Goal: Information Seeking & Learning: Check status

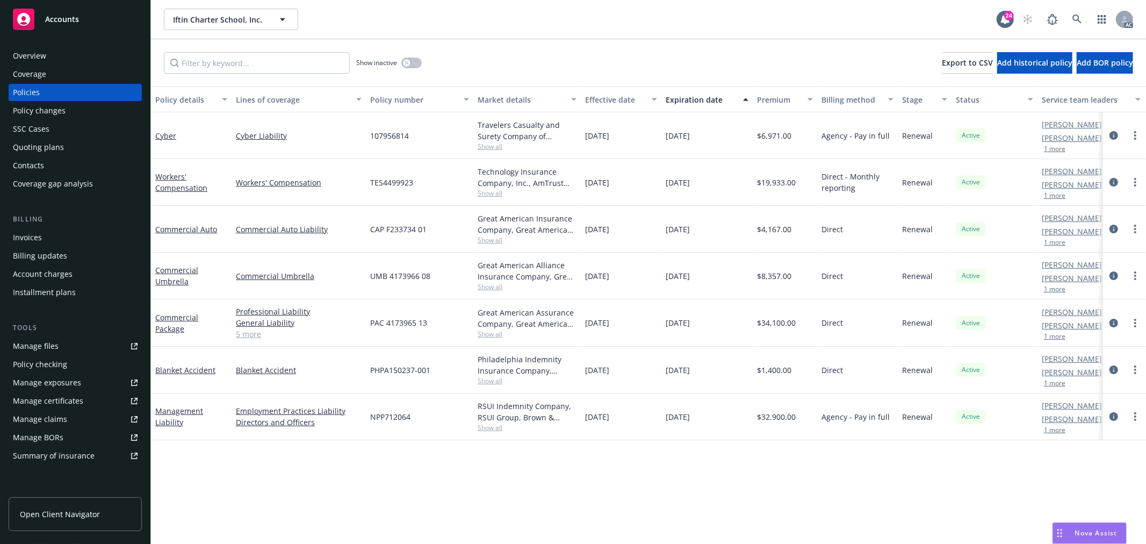
click at [1050, 200] on div "Elliot Ivins AC Ashley Mack AM 1 more" at bounding box center [1091, 182] width 107 height 47
drag, startPoint x: 1056, startPoint y: 196, endPoint x: 776, endPoint y: 218, distance: 280.3
click at [1056, 197] on button "1 more" at bounding box center [1054, 195] width 21 height 6
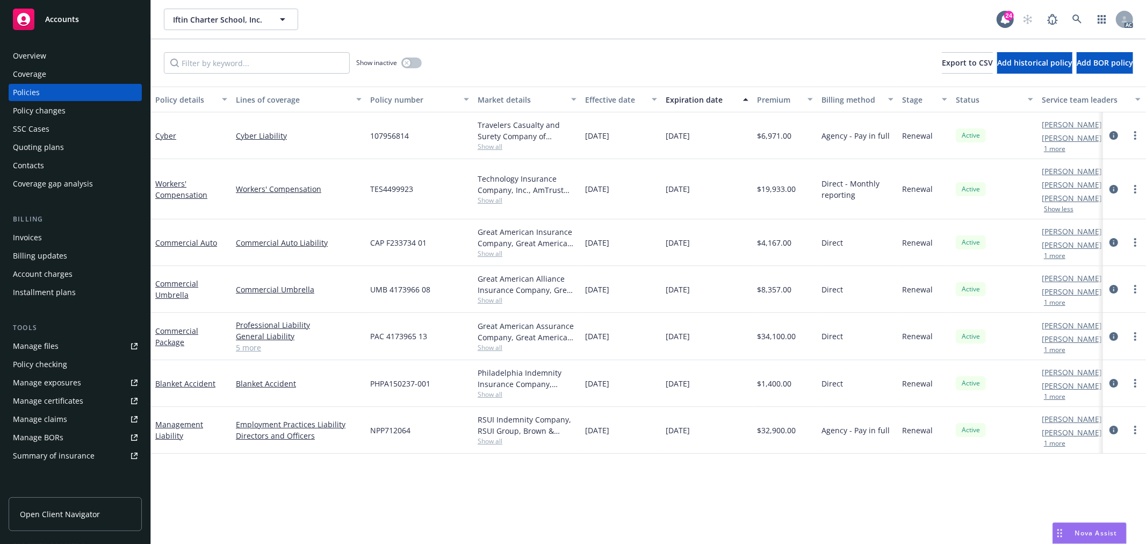
click at [1057, 149] on button "1 more" at bounding box center [1054, 149] width 21 height 6
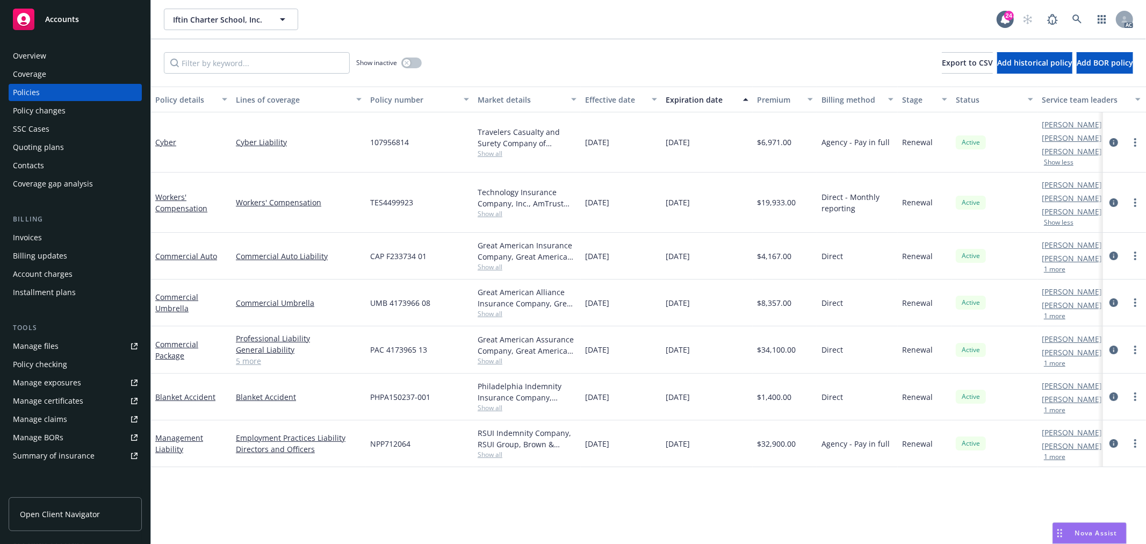
click at [1059, 271] on button "1 more" at bounding box center [1054, 269] width 21 height 6
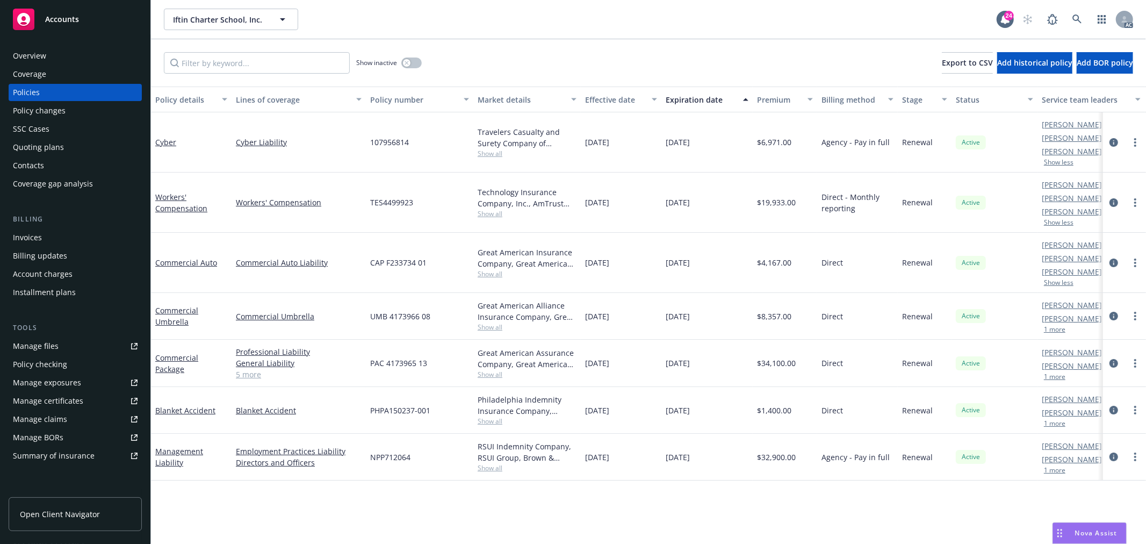
click at [1059, 329] on button "1 more" at bounding box center [1054, 329] width 21 height 6
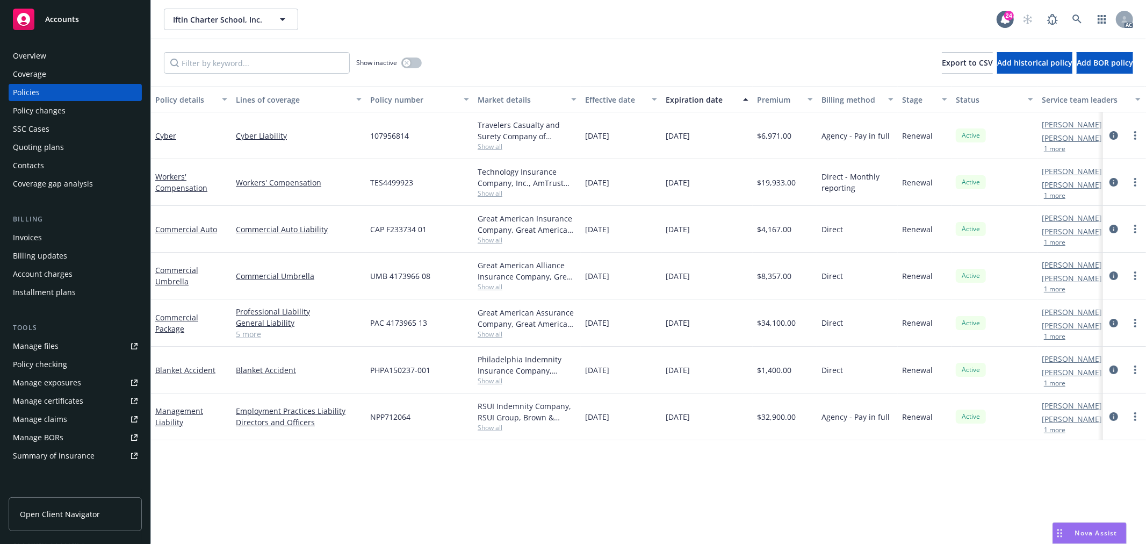
drag, startPoint x: 708, startPoint y: 131, endPoint x: 586, endPoint y: 136, distance: 122.7
click at [586, 136] on div "Cyber Cyber Liability 107956814 Travelers Casualty and Surety Company of Americ…" at bounding box center [669, 135] width 1037 height 47
copy div "10/01/2024 10/01/2025"
click at [1054, 147] on button "1 more" at bounding box center [1054, 149] width 21 height 6
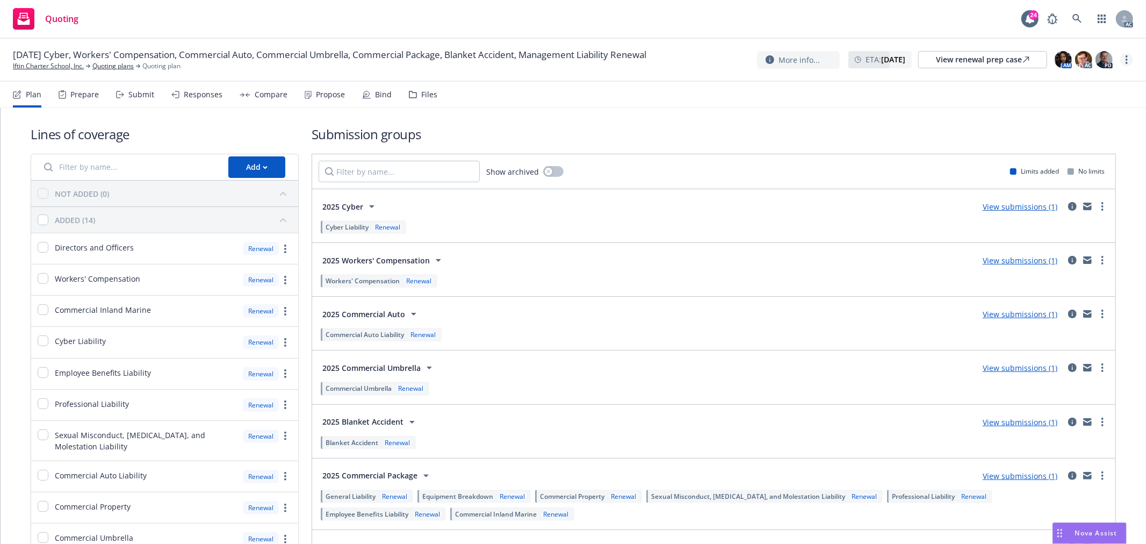
click at [1129, 53] on link "more" at bounding box center [1127, 59] width 13 height 13
click at [1071, 82] on link "Copy logging email" at bounding box center [1074, 81] width 120 height 21
click at [1129, 60] on link "more" at bounding box center [1127, 59] width 13 height 13
click at [1091, 81] on link "Copy logging email" at bounding box center [1074, 81] width 120 height 21
click at [211, 95] on div "Responses" at bounding box center [203, 94] width 39 height 9
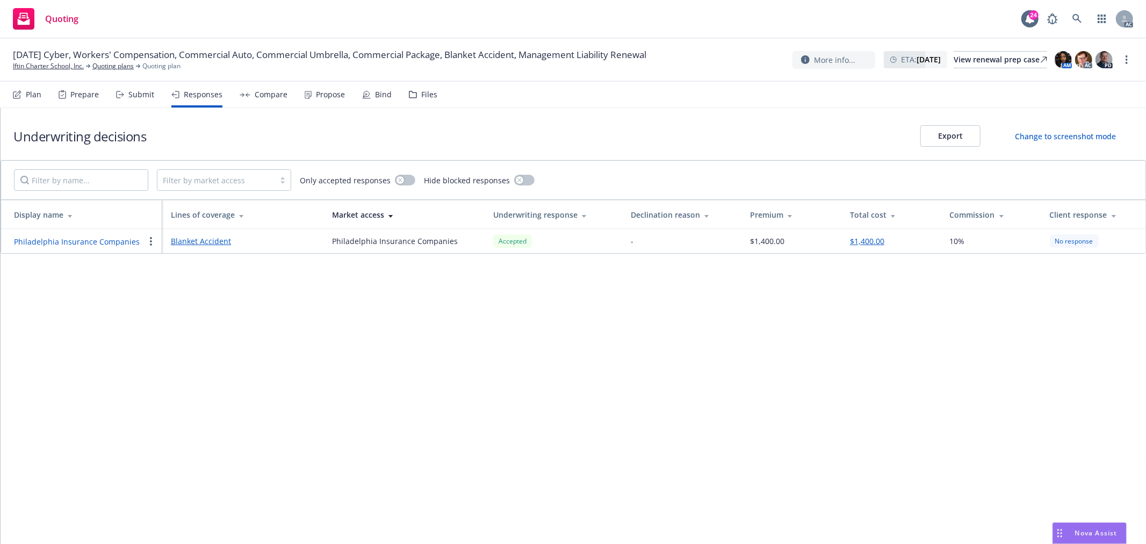
click at [138, 97] on div "Submit" at bounding box center [141, 94] width 26 height 9
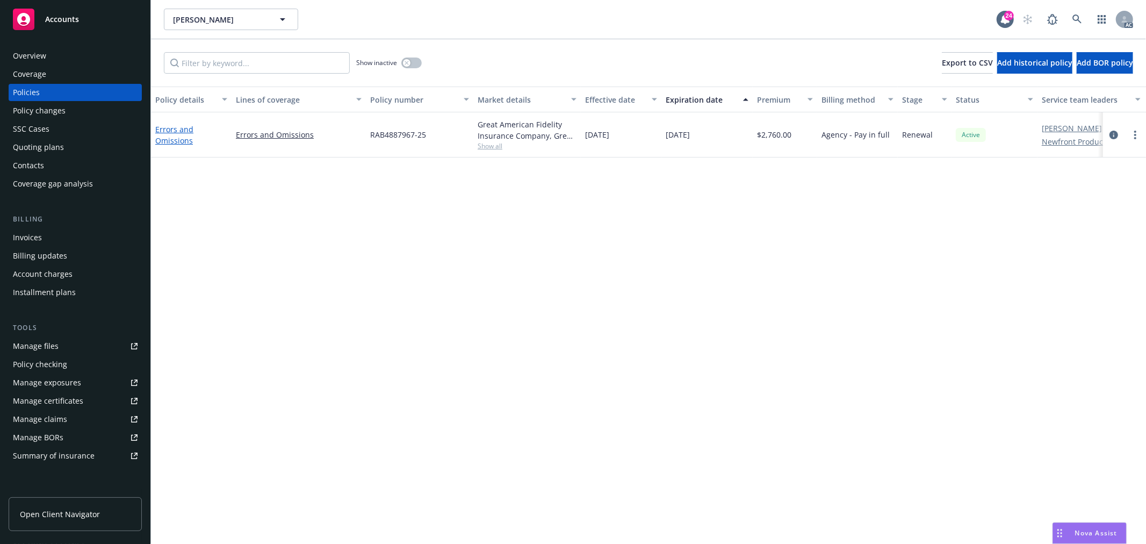
click at [180, 141] on link "Errors and Omissions" at bounding box center [174, 134] width 38 height 21
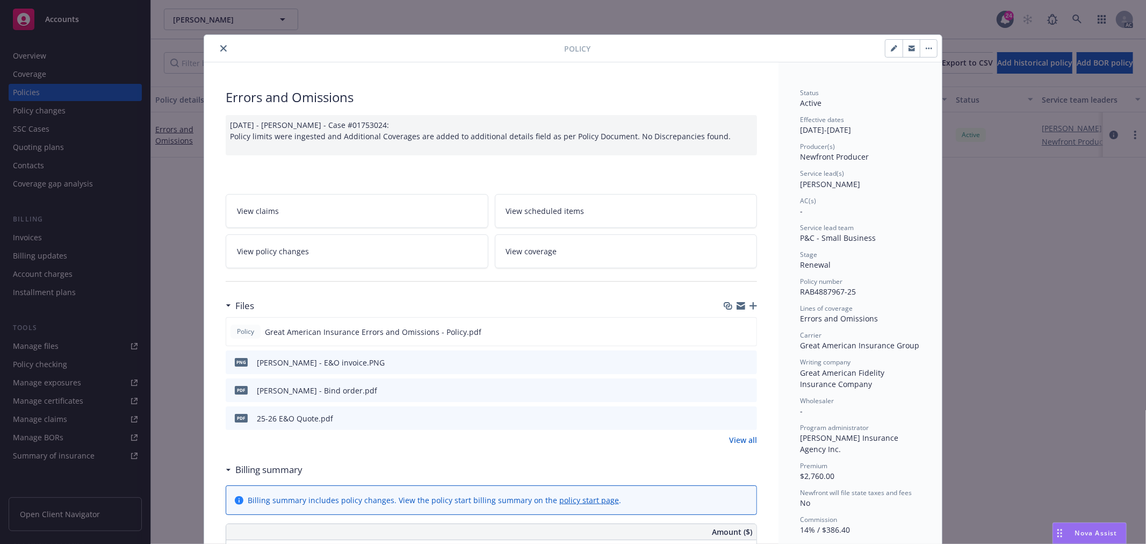
click at [224, 49] on button "close" at bounding box center [223, 48] width 13 height 13
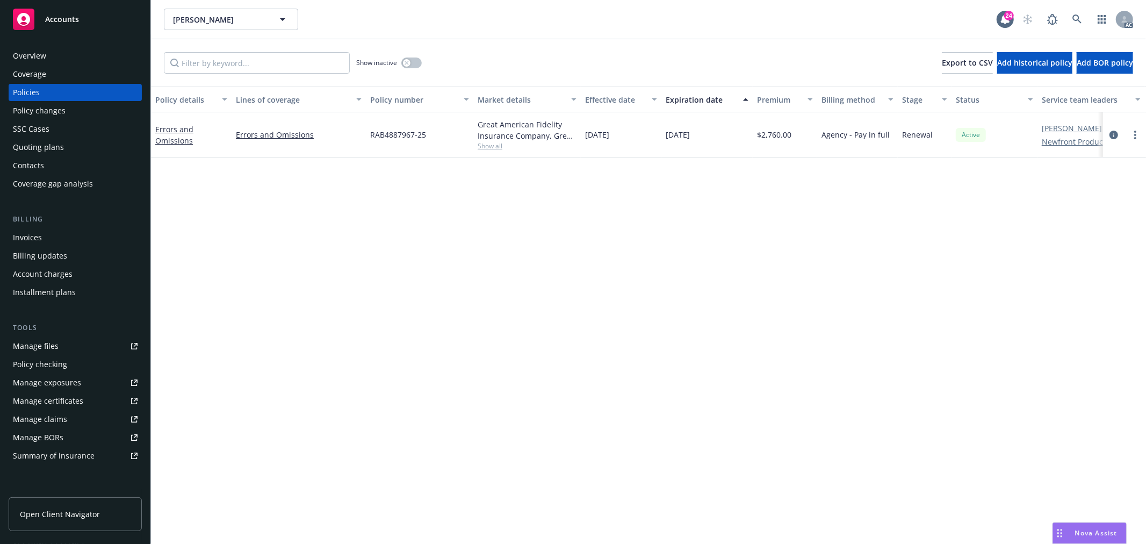
click at [54, 61] on div "Overview" at bounding box center [75, 55] width 125 height 17
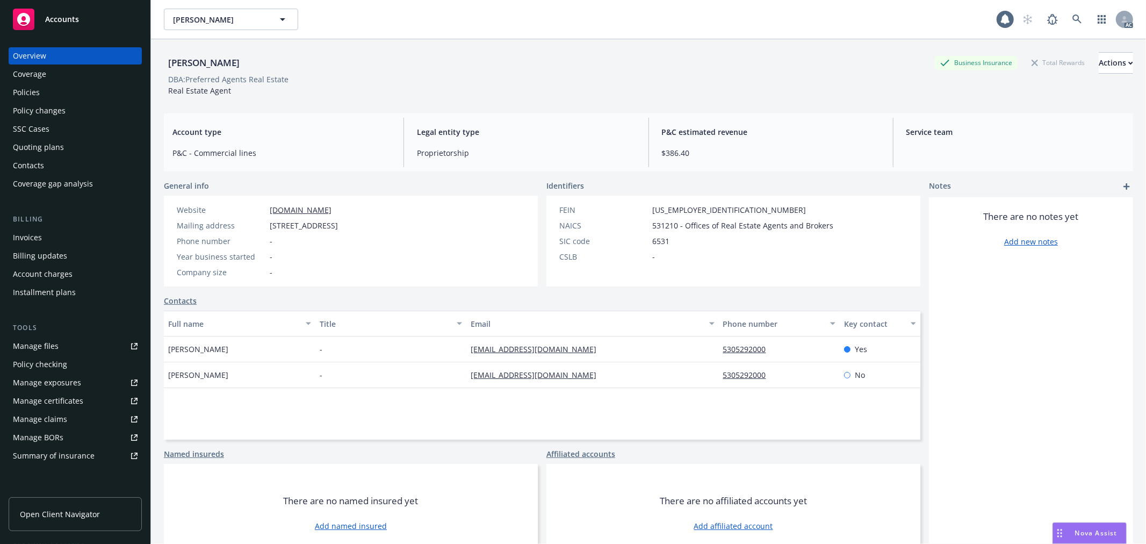
click at [39, 58] on div "Overview" at bounding box center [29, 55] width 33 height 17
drag, startPoint x: 244, startPoint y: 60, endPoint x: 148, endPoint y: 58, distance: 95.7
click at [148, 58] on div "Accounts Overview Coverage Policies Policy changes SSC Cases Quoting plans Cont…" at bounding box center [573, 272] width 1146 height 544
copy div "Coverage Policies Policy changes SSC Cases Quoting plans Contacts Coverage gap …"
click at [289, 48] on div "Mark S. Garstang Business Insurance Total Rewards Actions DBA: Preferred Agents…" at bounding box center [649, 72] width 970 height 66
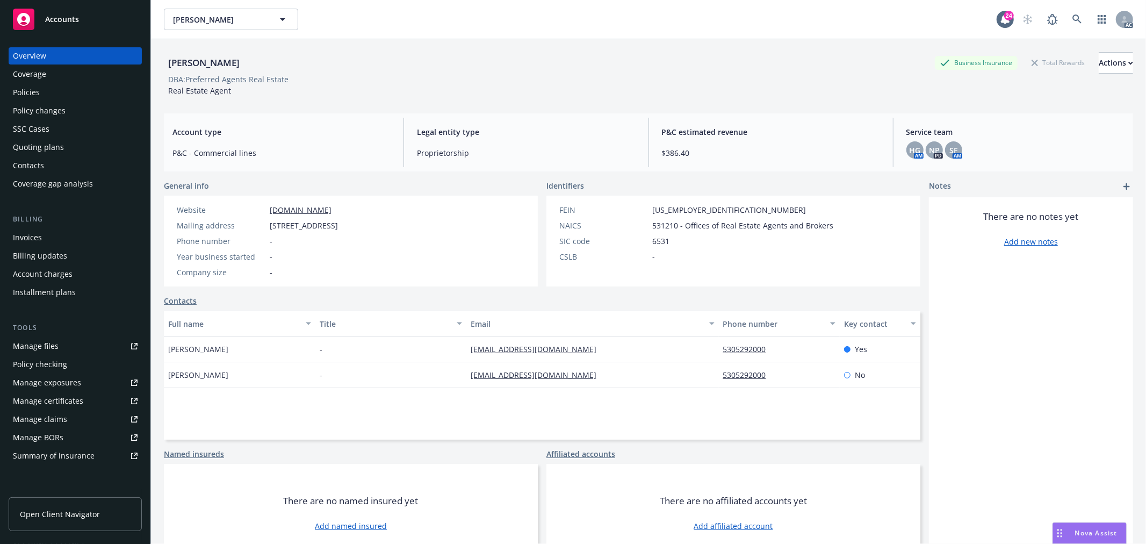
drag, startPoint x: 243, startPoint y: 63, endPoint x: 168, endPoint y: 66, distance: 75.3
click at [168, 66] on div "Mark S. Garstang" at bounding box center [204, 63] width 80 height 14
copy div "Mark S. Garstang"
click at [301, 83] on div "DBA: Preferred Agents Real Estate" at bounding box center [649, 79] width 970 height 11
drag, startPoint x: 291, startPoint y: 79, endPoint x: 168, endPoint y: 82, distance: 123.6
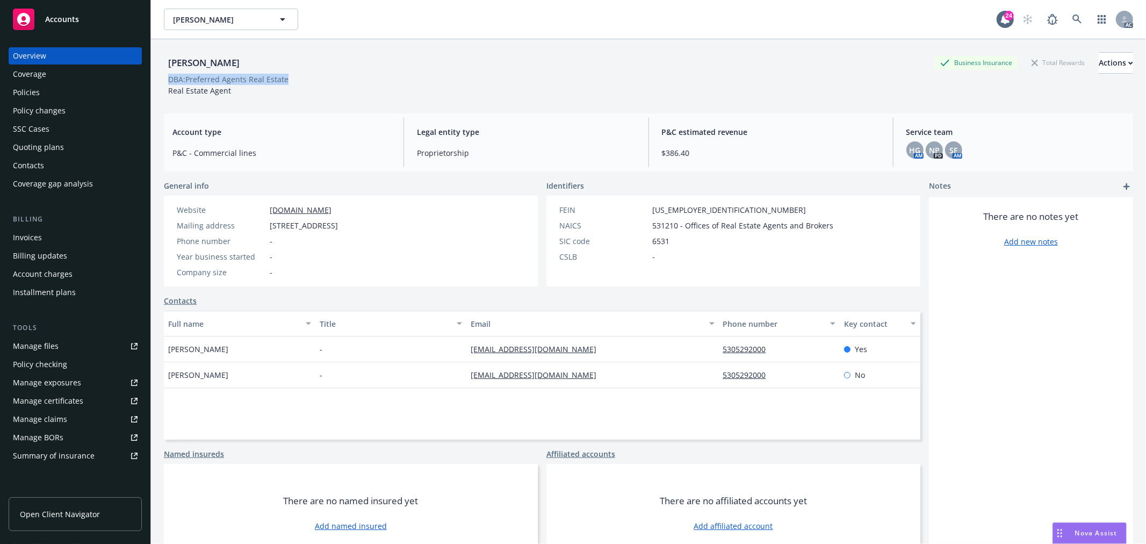
click at [168, 82] on span "DBA: Preferred Agents Real Estate" at bounding box center [228, 79] width 129 height 11
copy div "DBA: Preferred Agents Real Estate"
click at [54, 93] on div "Policies" at bounding box center [75, 92] width 125 height 17
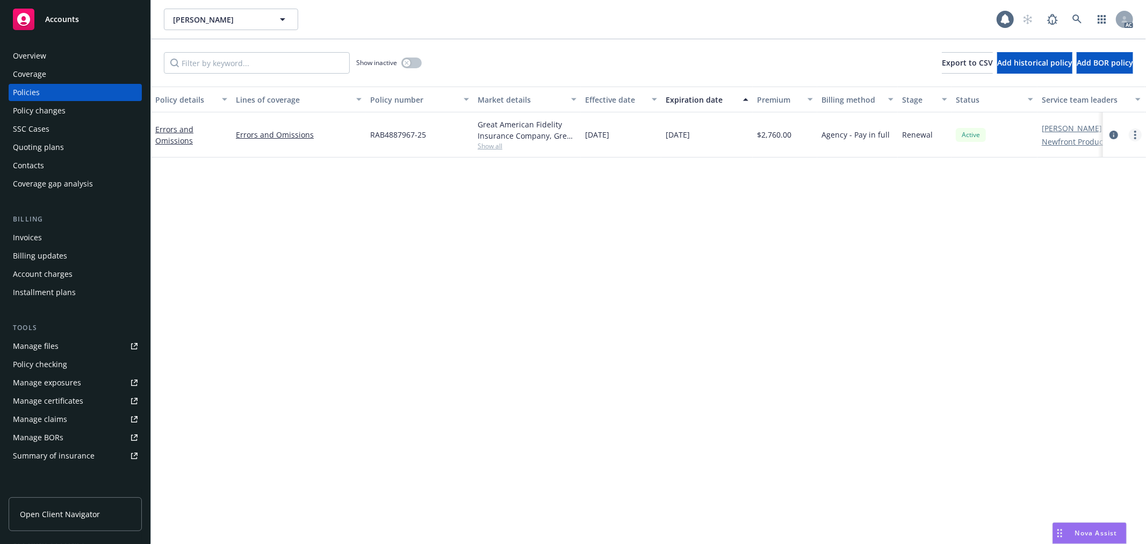
click at [1139, 137] on link "more" at bounding box center [1135, 134] width 13 height 13
click at [1087, 285] on link "Copy logging email" at bounding box center [1078, 285] width 126 height 21
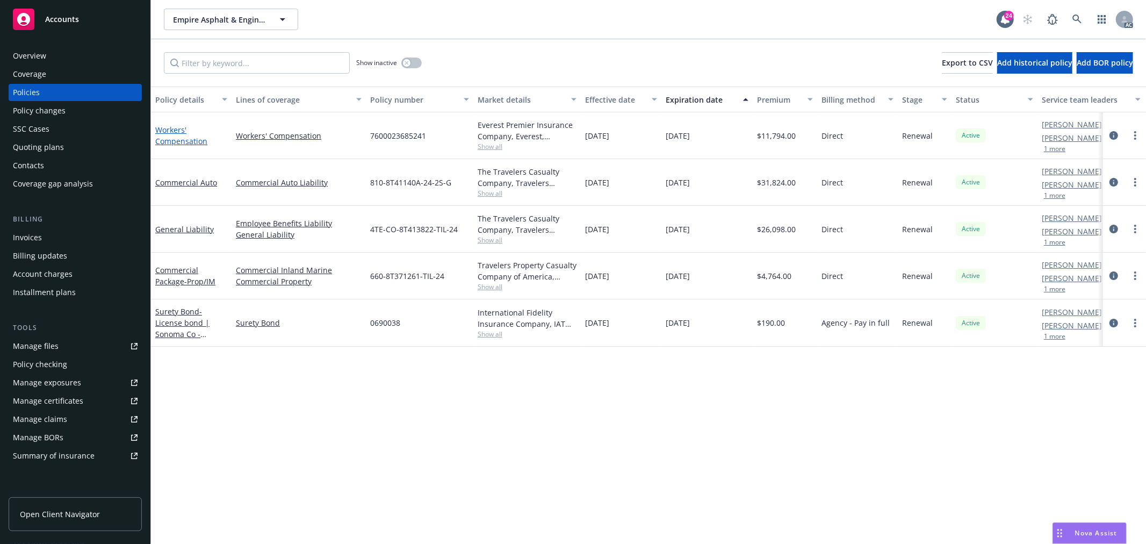
click at [190, 144] on link "Workers' Compensation" at bounding box center [181, 135] width 52 height 21
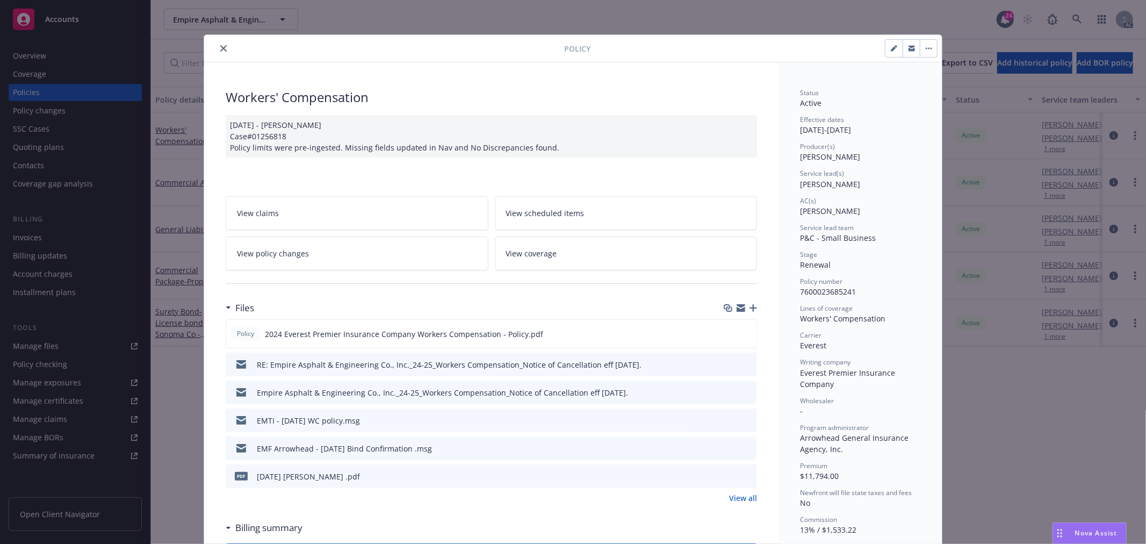
drag, startPoint x: 220, startPoint y: 53, endPoint x: 196, endPoint y: 62, distance: 26.4
click at [220, 53] on button "close" at bounding box center [223, 48] width 13 height 13
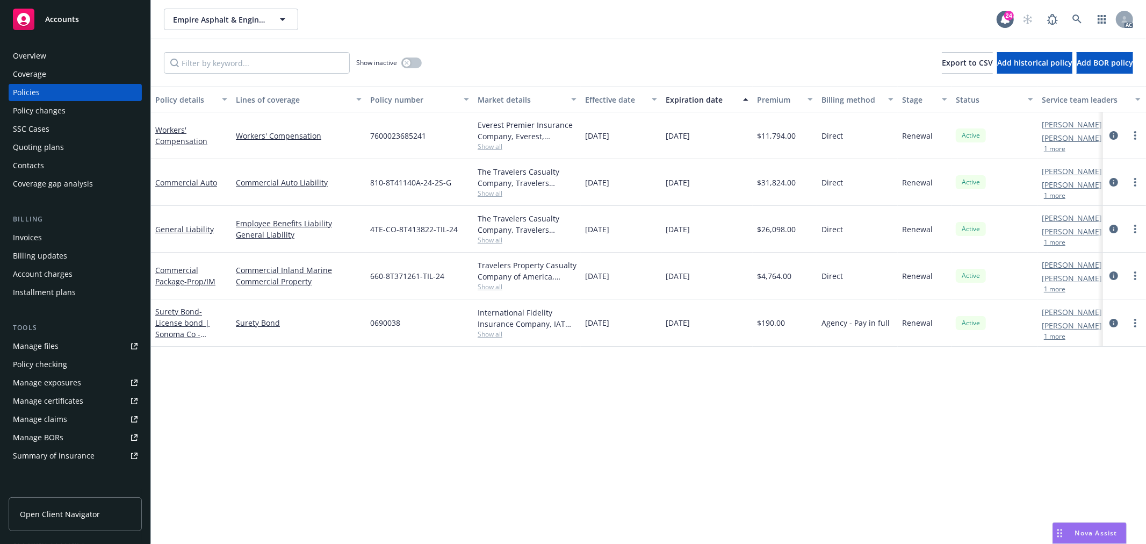
click at [62, 111] on div "Policy changes" at bounding box center [39, 110] width 53 height 17
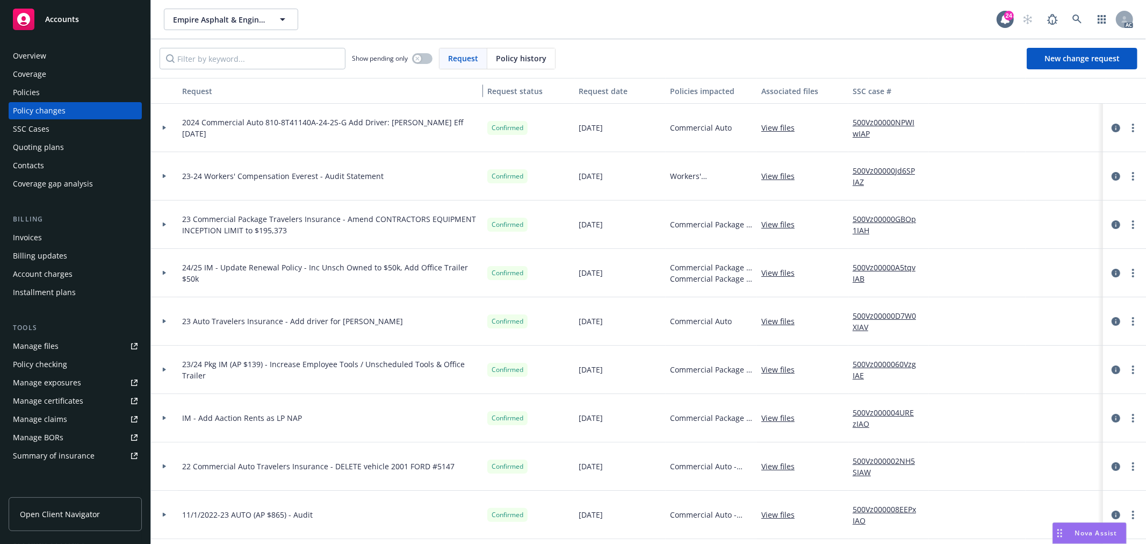
drag, startPoint x: 353, startPoint y: 92, endPoint x: 481, endPoint y: 93, distance: 127.9
click at [480, 93] on div "button" at bounding box center [477, 90] width 5 height 25
click at [163, 180] on div at bounding box center [164, 176] width 27 height 48
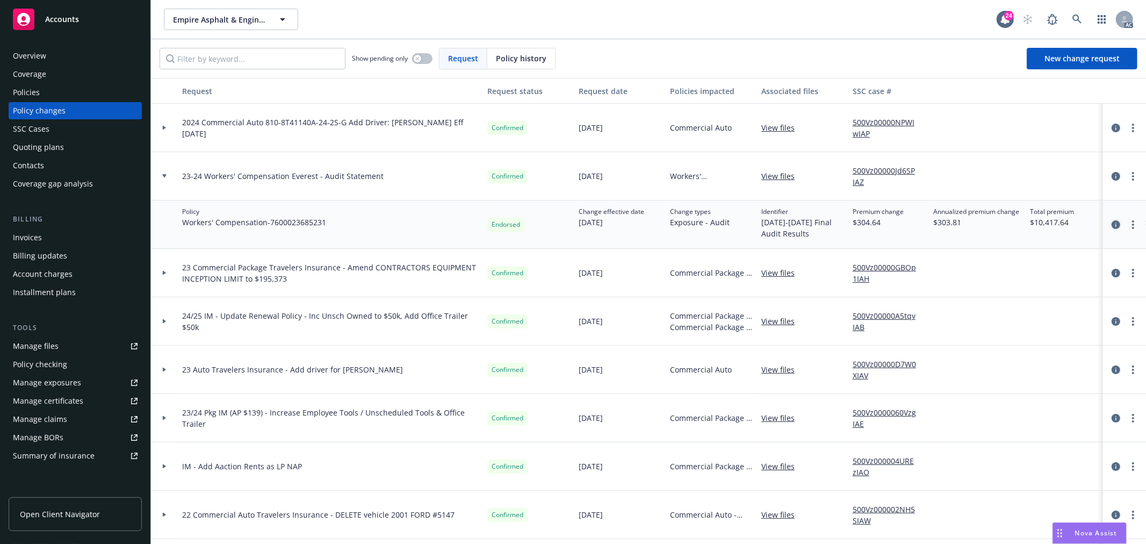
click at [1112, 223] on icon "circleInformation" at bounding box center [1116, 224] width 9 height 9
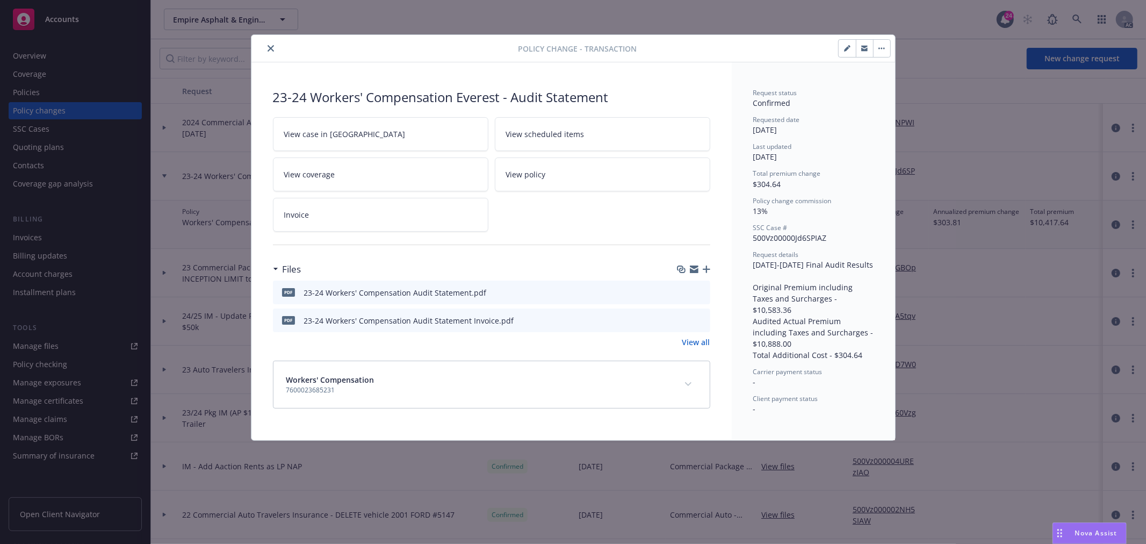
click at [699, 292] on icon "preview file" at bounding box center [700, 292] width 10 height 8
